Goal: Task Accomplishment & Management: Use online tool/utility

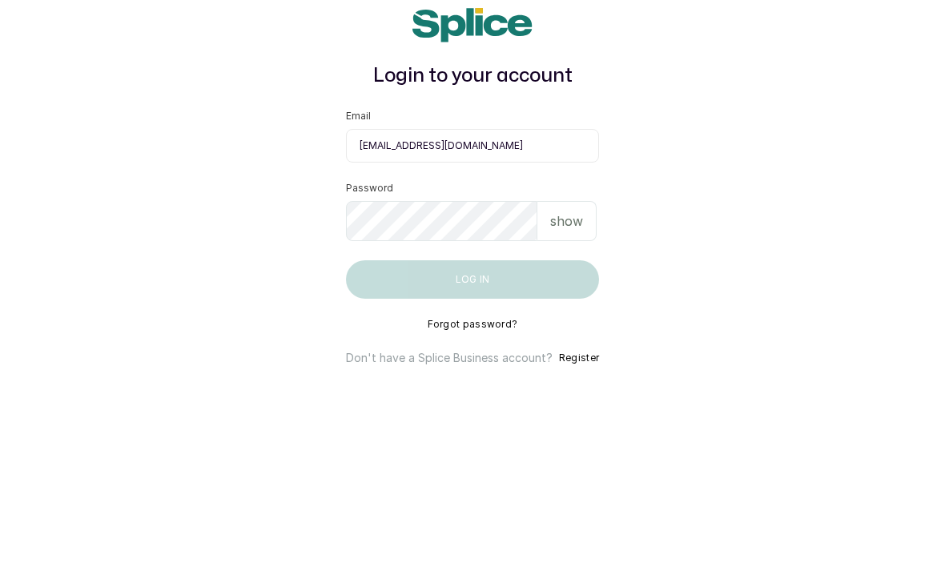
type input "nancyerhirhie001@gmail.com"
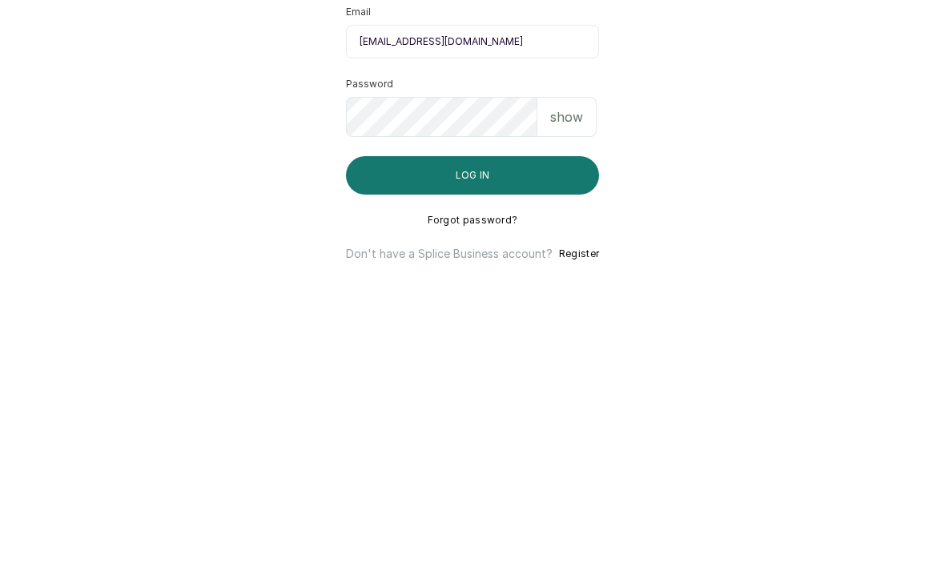
click at [472, 359] on button "Log in" at bounding box center [472, 378] width 253 height 38
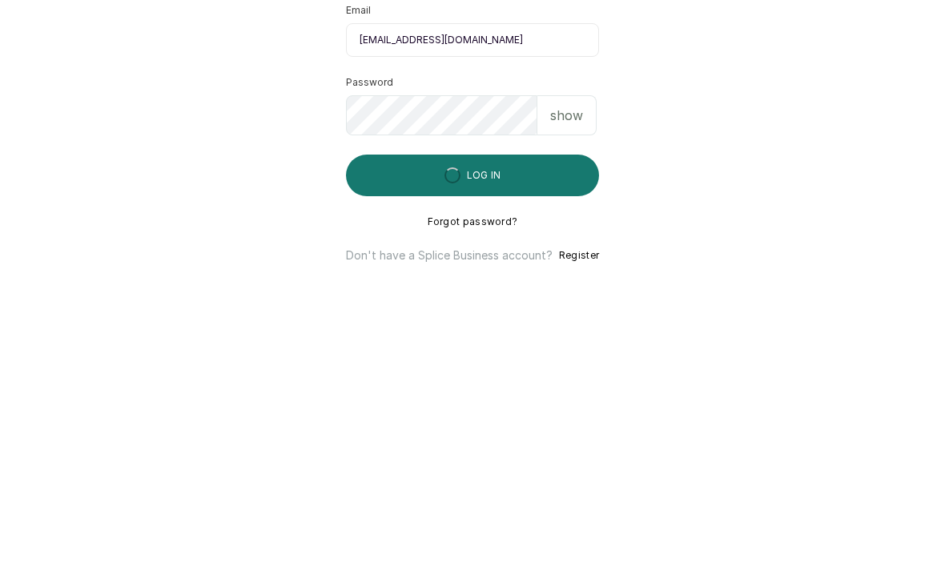
click at [578, 308] on p "show" at bounding box center [566, 317] width 33 height 19
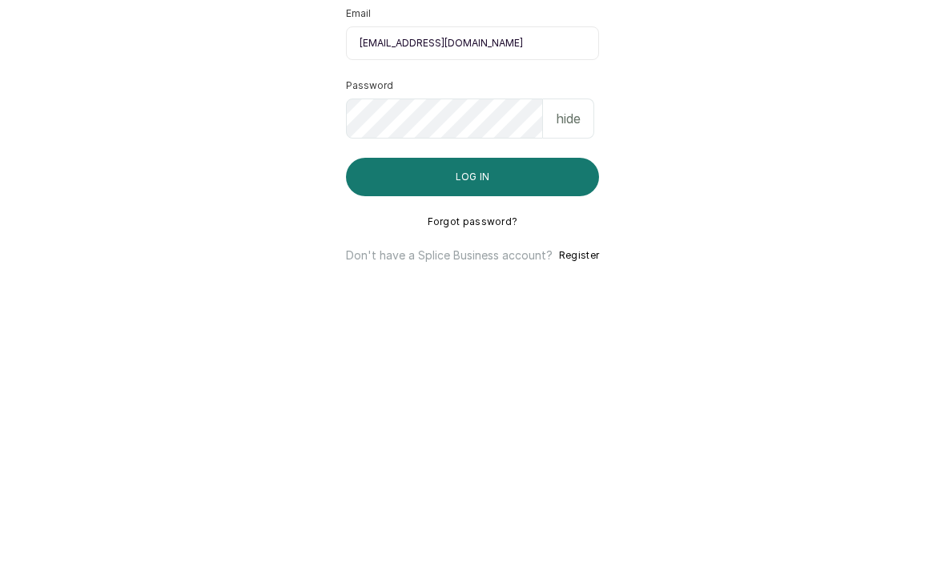
click at [561, 359] on button "Log in" at bounding box center [472, 378] width 253 height 38
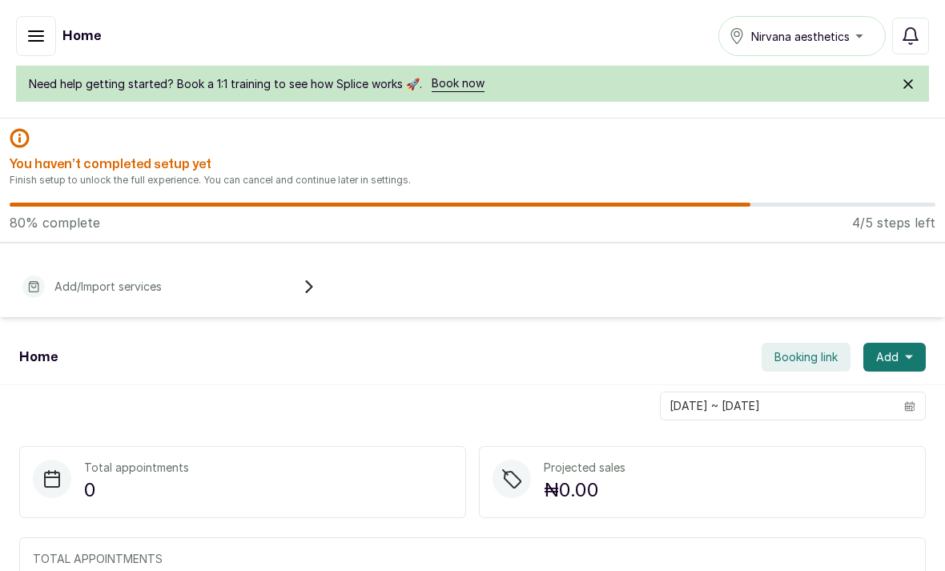
click at [308, 272] on div "Add/Import services" at bounding box center [169, 286] width 312 height 35
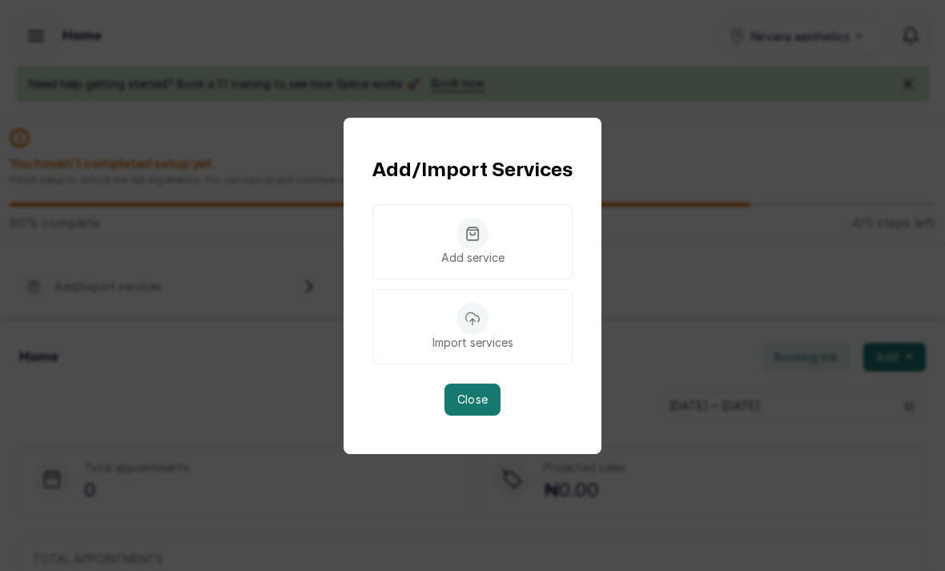
click at [502, 348] on div "Import services" at bounding box center [473, 326] width 200 height 75
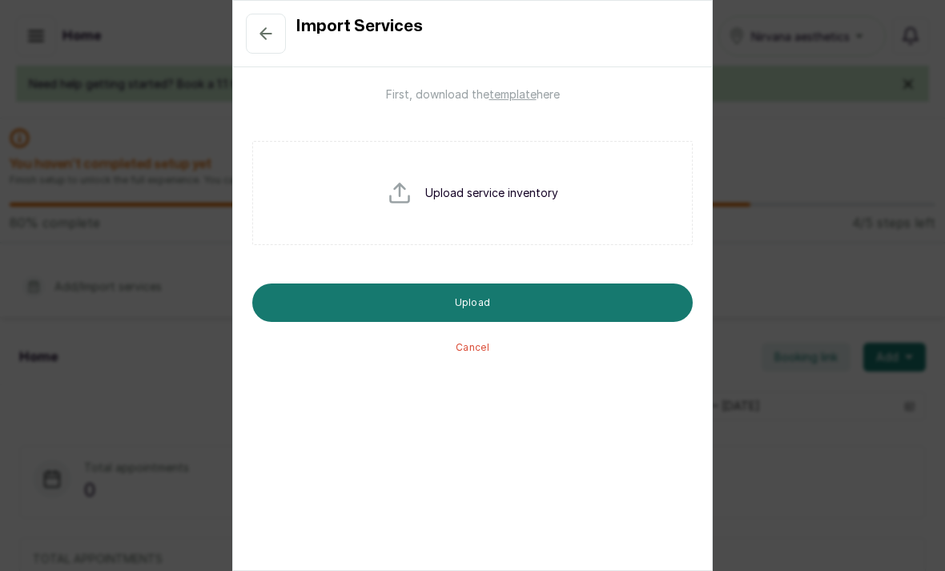
click at [601, 217] on div "Upload service inventory" at bounding box center [472, 193] width 441 height 104
click at [437, 187] on input "file" at bounding box center [438, 218] width 103 height 77
click at [515, 111] on div "First, download the template here Upload service inventory Upload Cancel" at bounding box center [472, 221] width 441 height 268
click at [534, 89] on p "First, download the template here" at bounding box center [473, 95] width 174 height 16
click at [771, 100] on div "Import Services First, download the template here Upload service inventory Uplo…" at bounding box center [472, 285] width 945 height 571
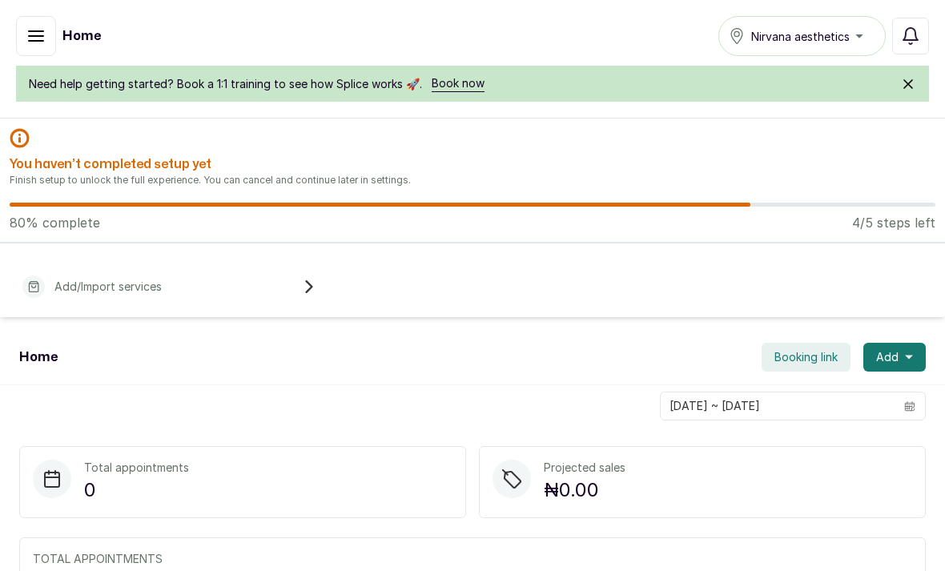
click at [30, 26] on button "button" at bounding box center [36, 36] width 40 height 40
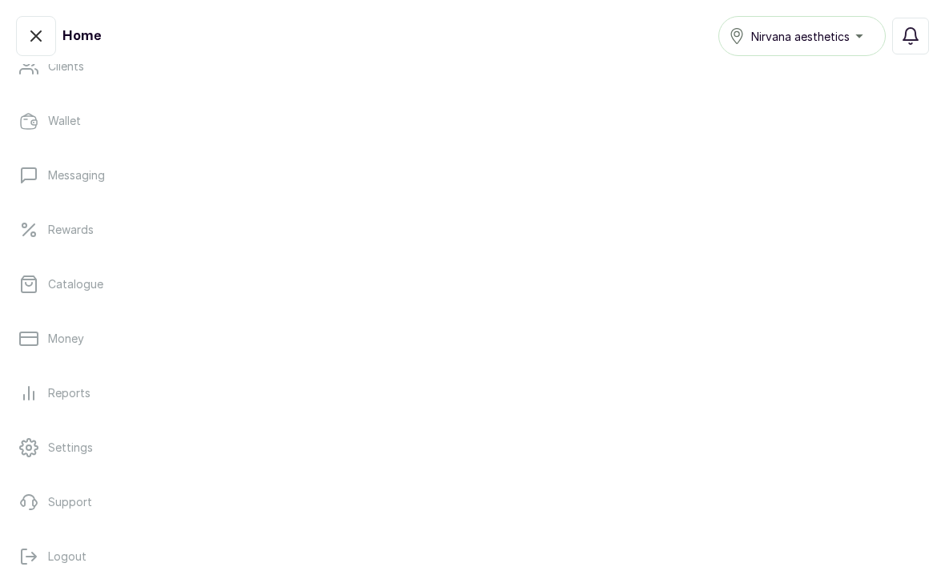
scroll to position [278, 0]
click at [267, 464] on link "Settings" at bounding box center [473, 449] width 920 height 45
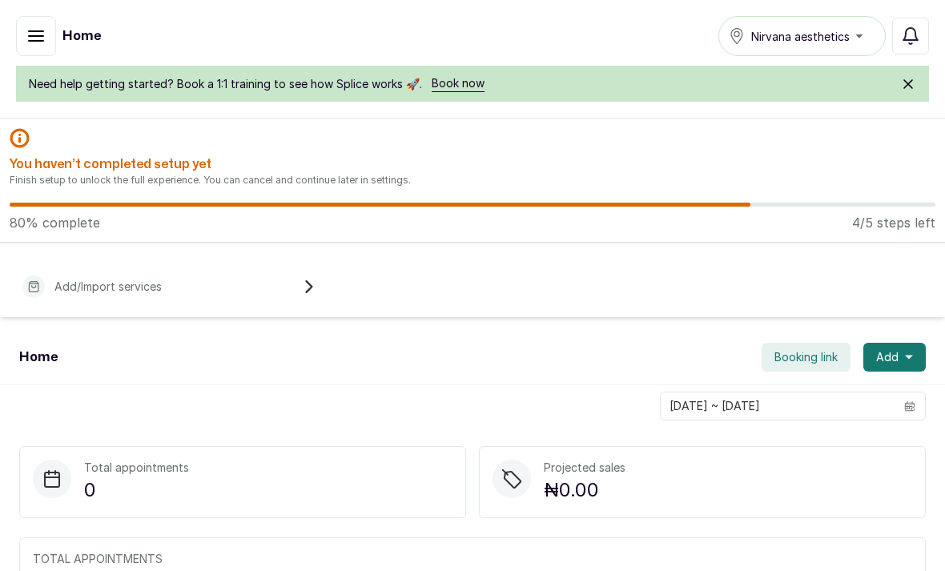
click at [129, 290] on p "Add/Import services" at bounding box center [107, 287] width 107 height 16
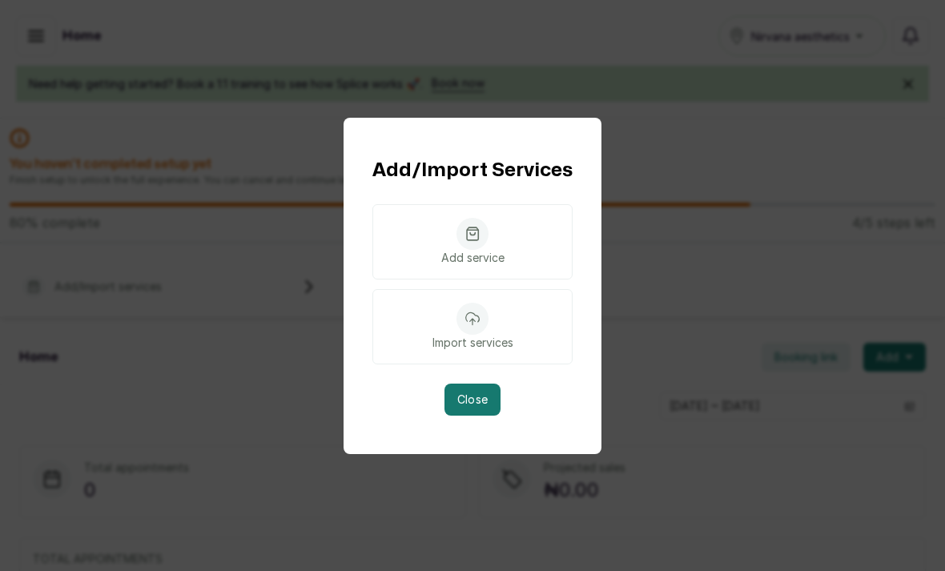
click at [490, 343] on div "Import services" at bounding box center [473, 326] width 200 height 75
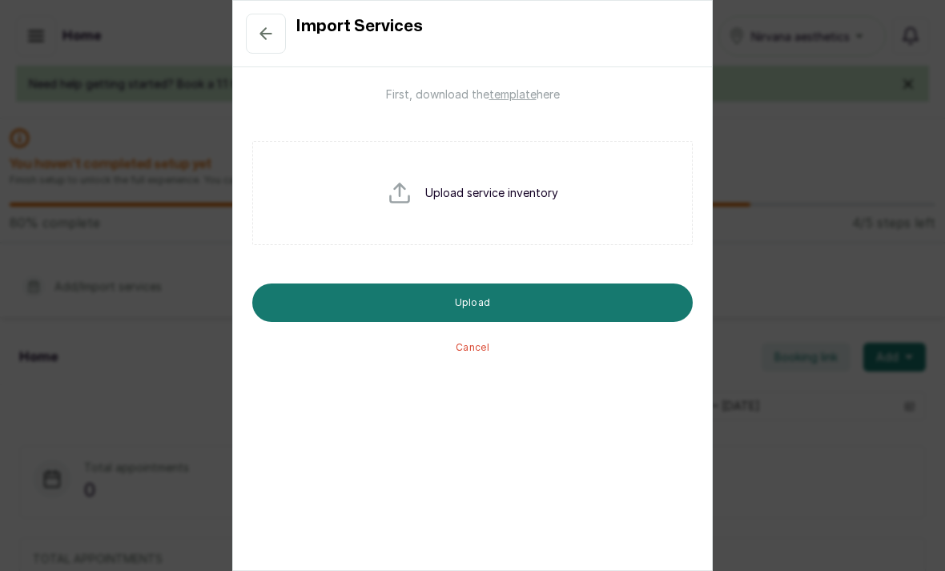
click at [538, 195] on p "Upload service inventory" at bounding box center [491, 193] width 133 height 16
click at [403, 191] on input "file" at bounding box center [438, 218] width 103 height 77
click at [511, 175] on div "Upload service inventory" at bounding box center [472, 193] width 441 height 104
click at [437, 191] on input "file" at bounding box center [438, 218] width 103 height 77
click at [557, 204] on div "Upload service inventory" at bounding box center [472, 193] width 441 height 104
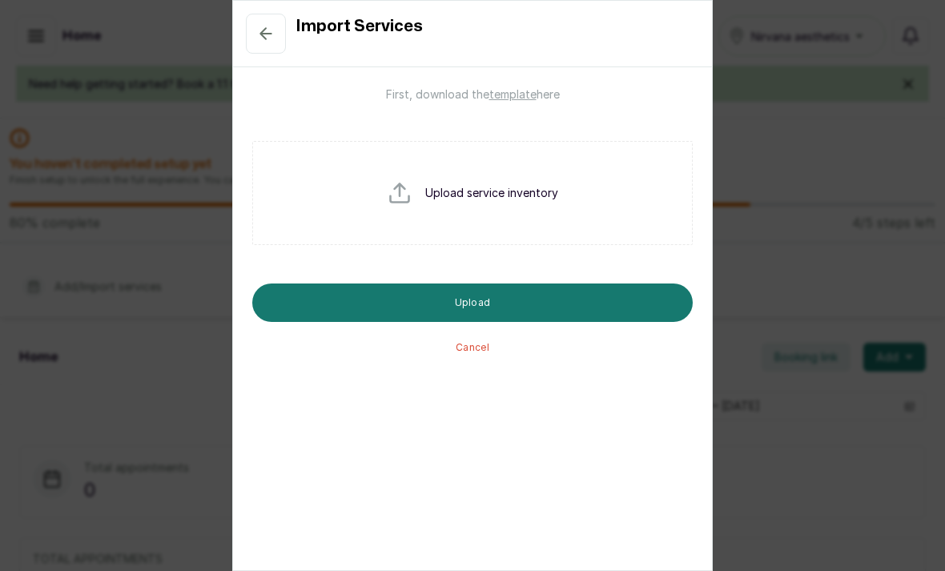
click at [411, 196] on input "file" at bounding box center [438, 218] width 103 height 77
click at [505, 202] on div "Upload service inventory" at bounding box center [472, 193] width 441 height 104
click at [498, 198] on p "Upload service inventory" at bounding box center [491, 193] width 133 height 16
click at [413, 206] on input "file" at bounding box center [438, 218] width 103 height 77
click at [431, 202] on input "file" at bounding box center [438, 218] width 103 height 77
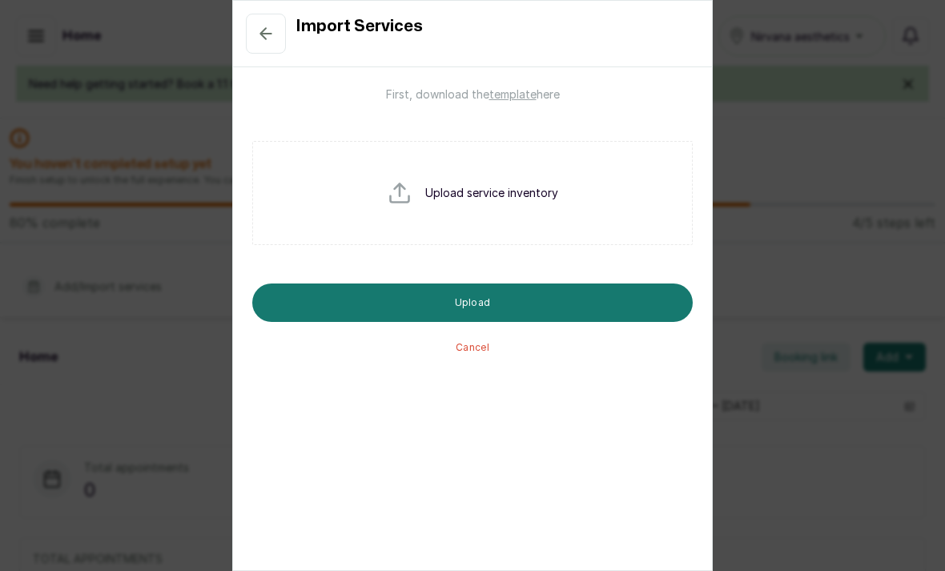
type input "C:\fakepath\export_service_list_2025-09-02.csv"
click at [676, 305] on button "Upload" at bounding box center [472, 303] width 441 height 38
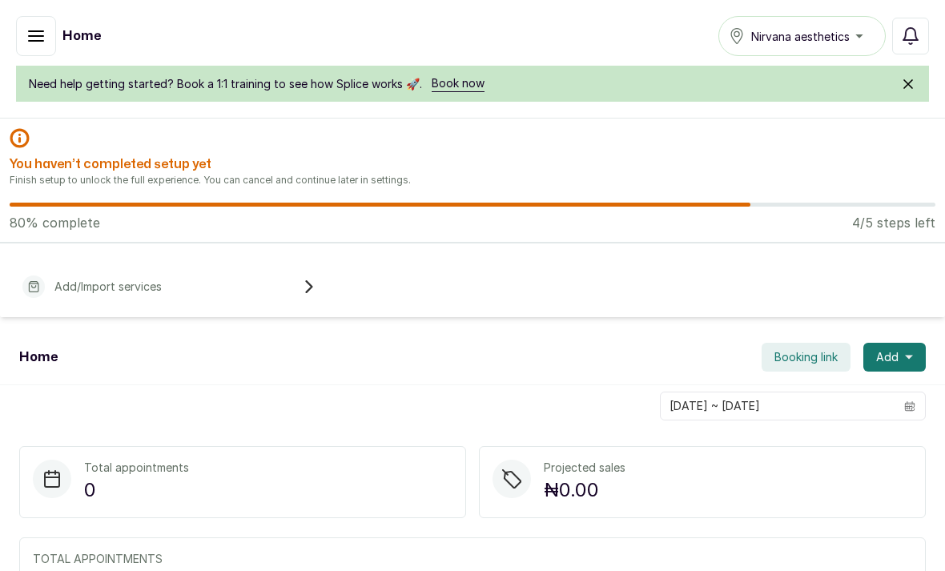
click at [834, 23] on button "Nirvana aesthetics" at bounding box center [802, 36] width 167 height 40
click at [38, 46] on button "button" at bounding box center [36, 36] width 40 height 40
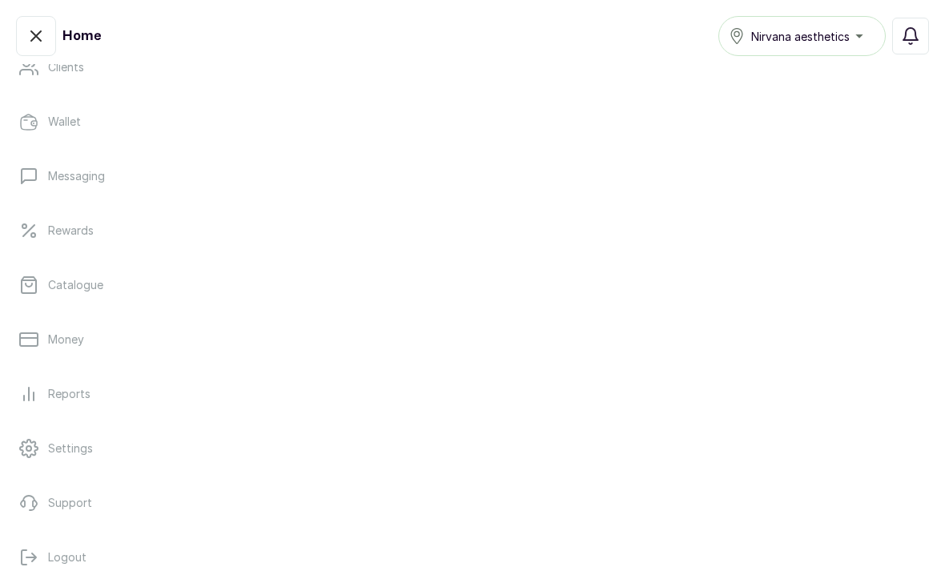
scroll to position [278, 0]
click at [46, 325] on link "Money" at bounding box center [473, 340] width 920 height 45
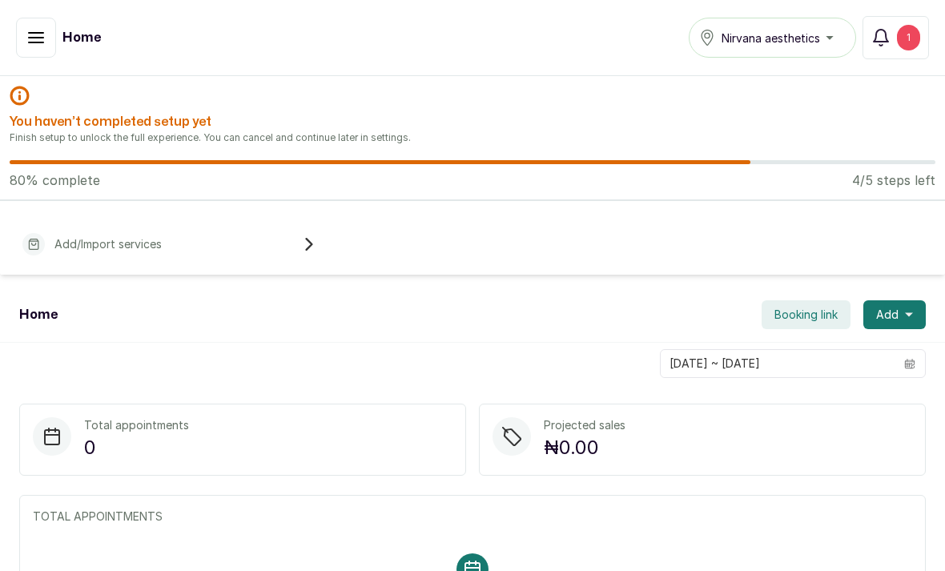
click at [30, 36] on icon "button" at bounding box center [35, 37] width 19 height 19
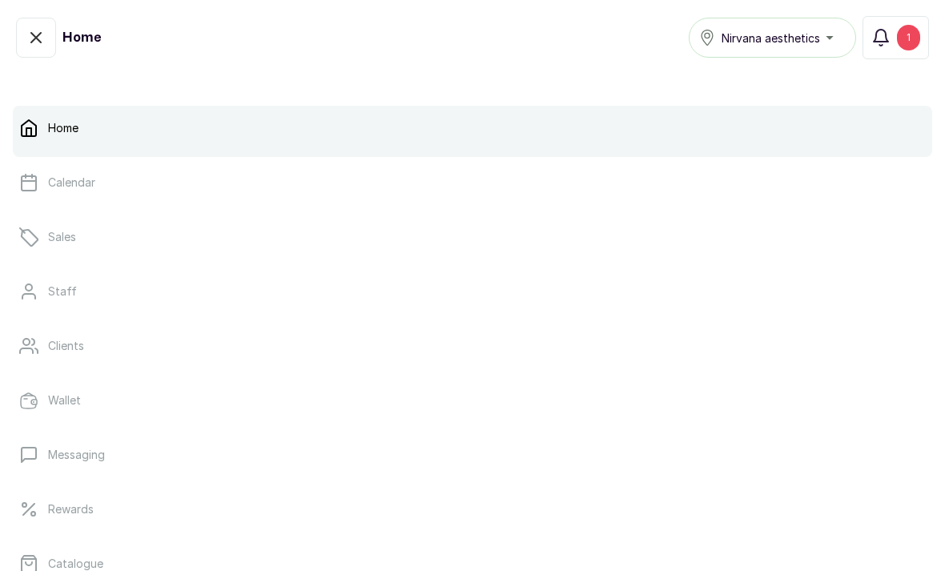
click at [72, 346] on p "Clients" at bounding box center [66, 346] width 36 height 16
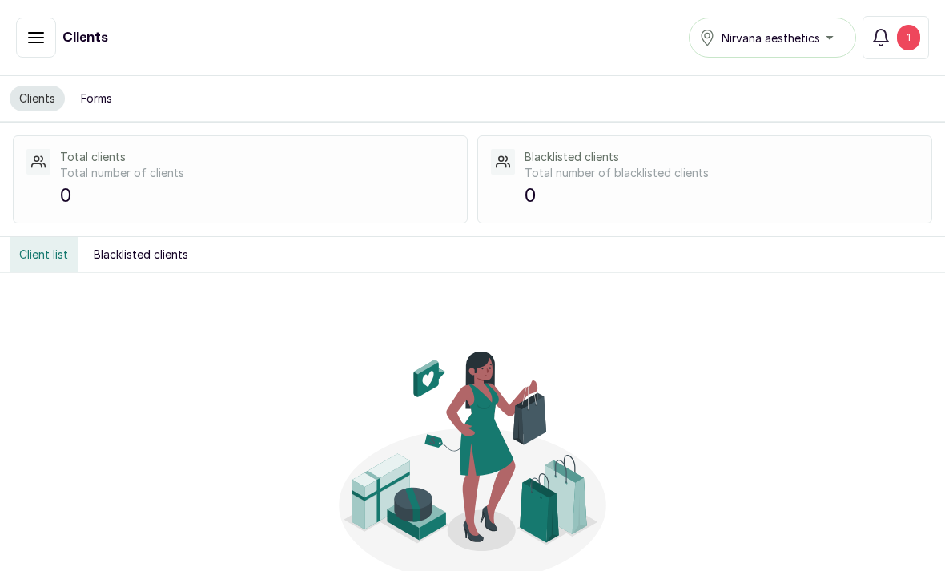
click at [44, 55] on button "button" at bounding box center [36, 38] width 40 height 40
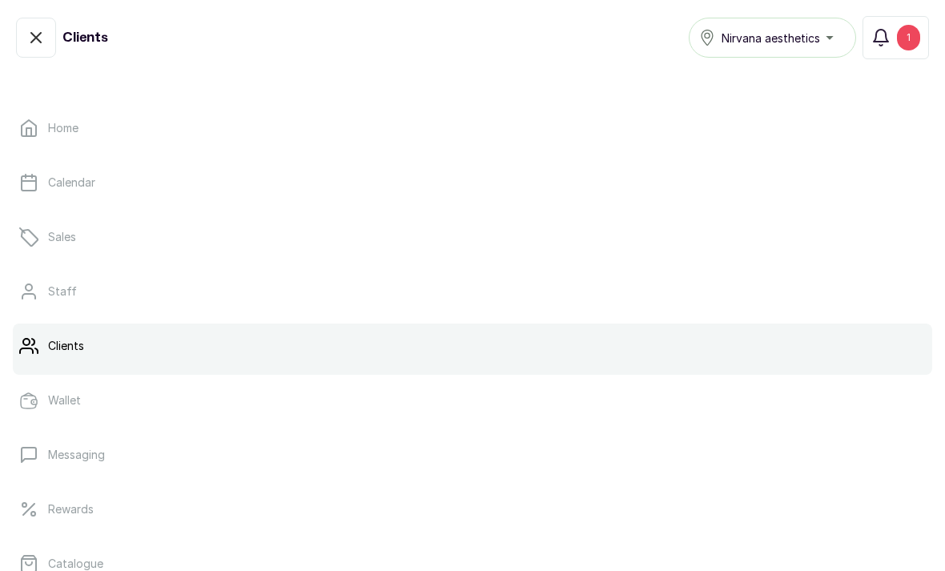
click at [38, 119] on icon at bounding box center [28, 128] width 19 height 19
